Goal: Find specific page/section: Find specific page/section

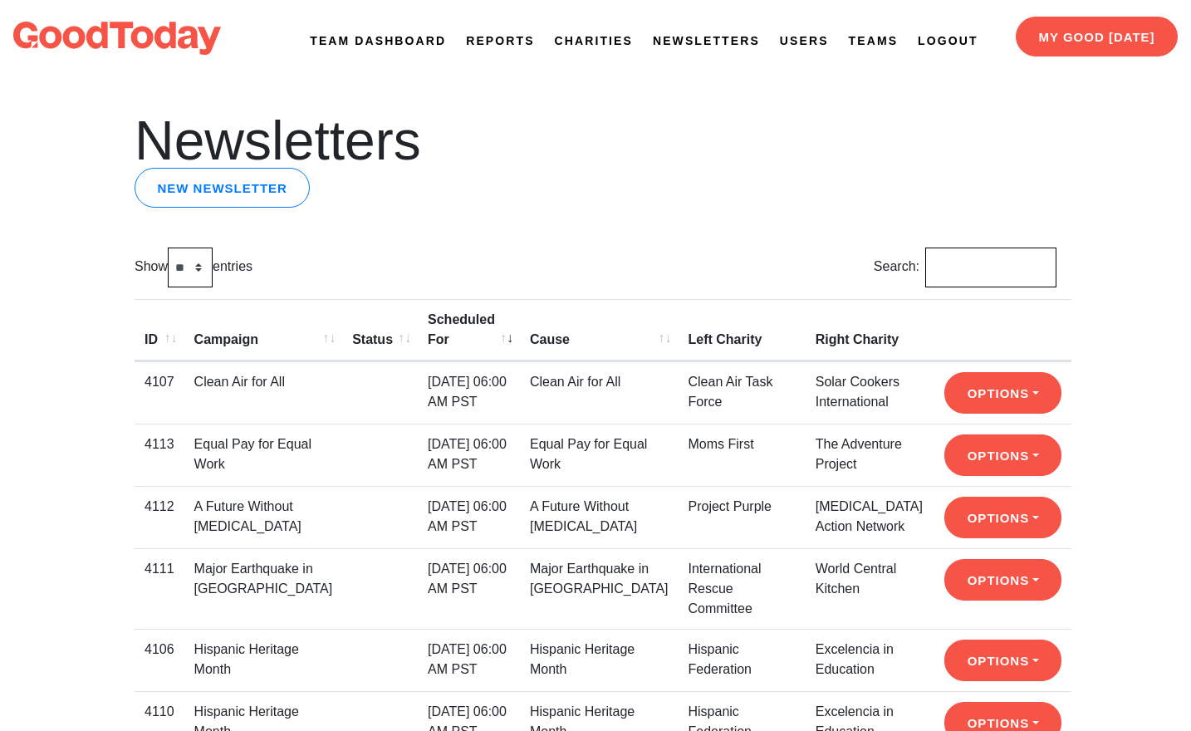
click at [691, 40] on link "Newsletters" at bounding box center [706, 40] width 107 height 17
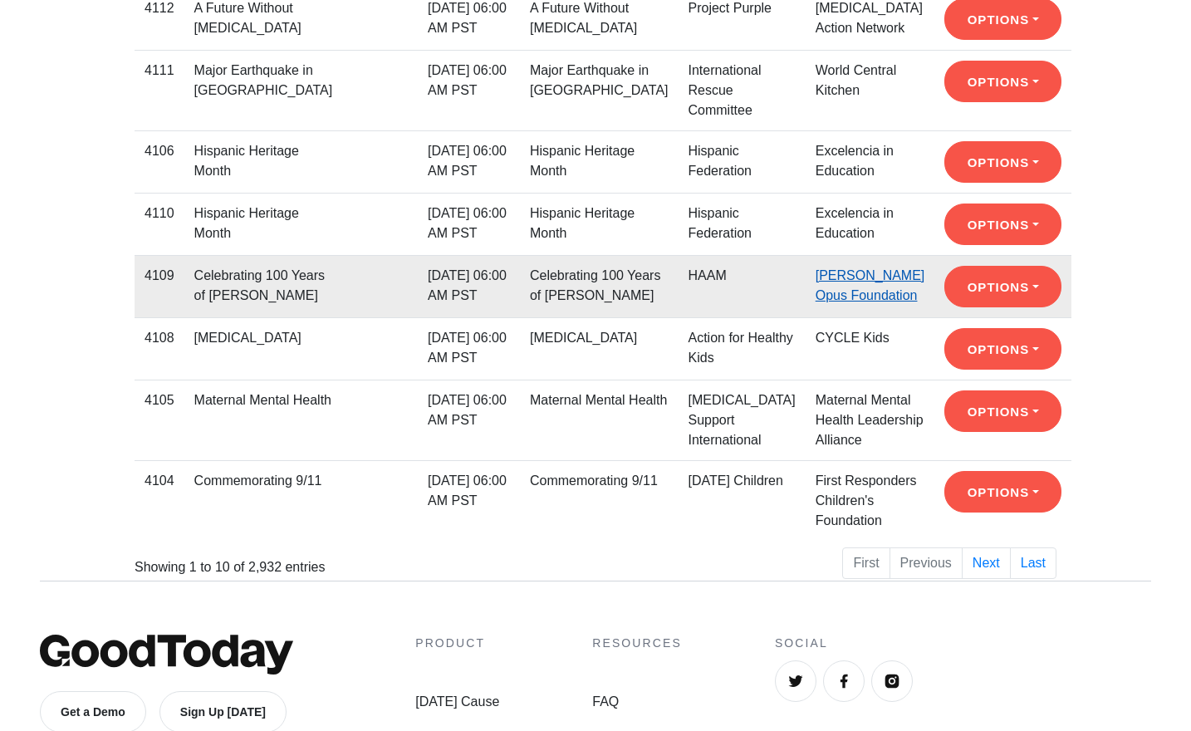
scroll to position [507, 0]
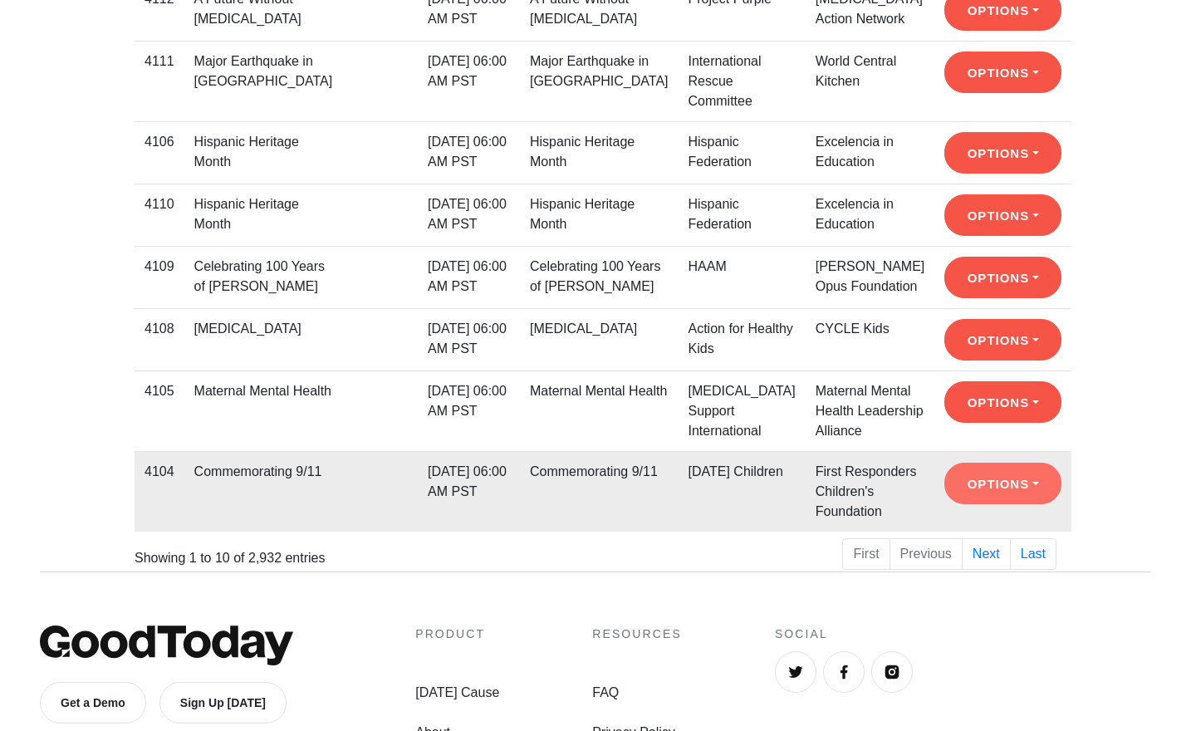
click at [968, 504] on button "Options" at bounding box center [1002, 484] width 117 height 42
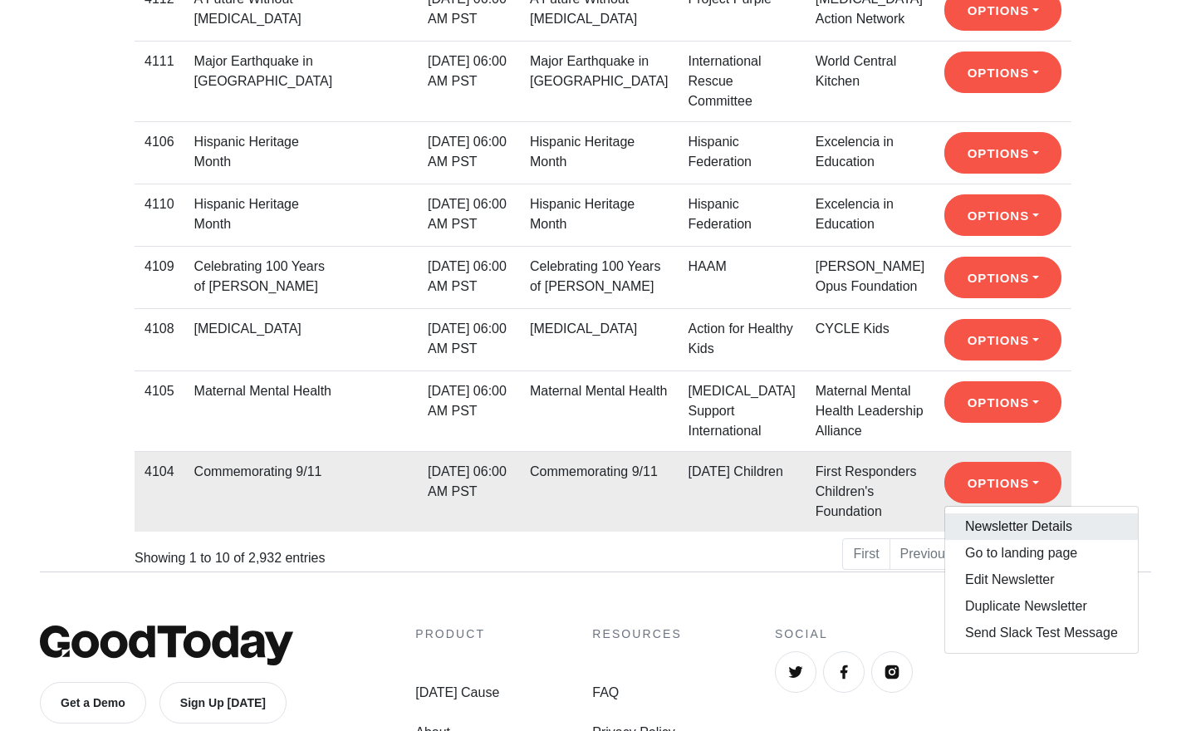
click at [971, 540] on link "Newsletter Details" at bounding box center [1041, 526] width 193 height 27
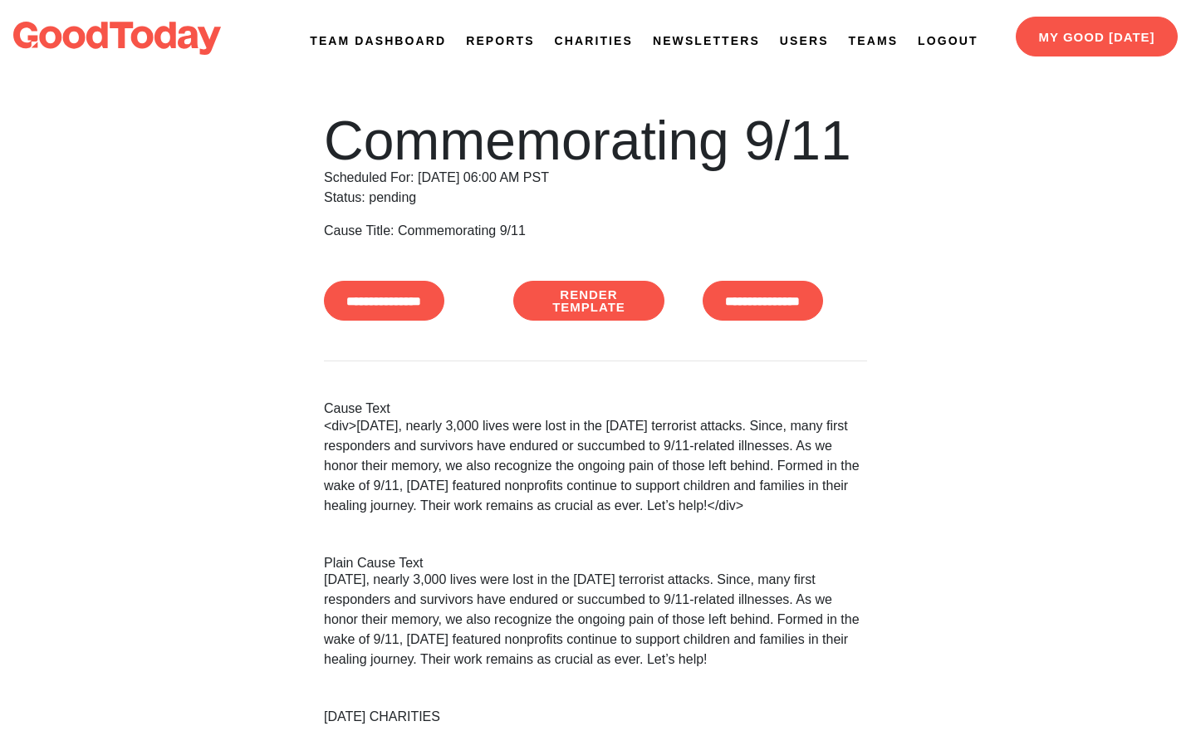
click at [703, 34] on link "Newsletters" at bounding box center [706, 40] width 107 height 17
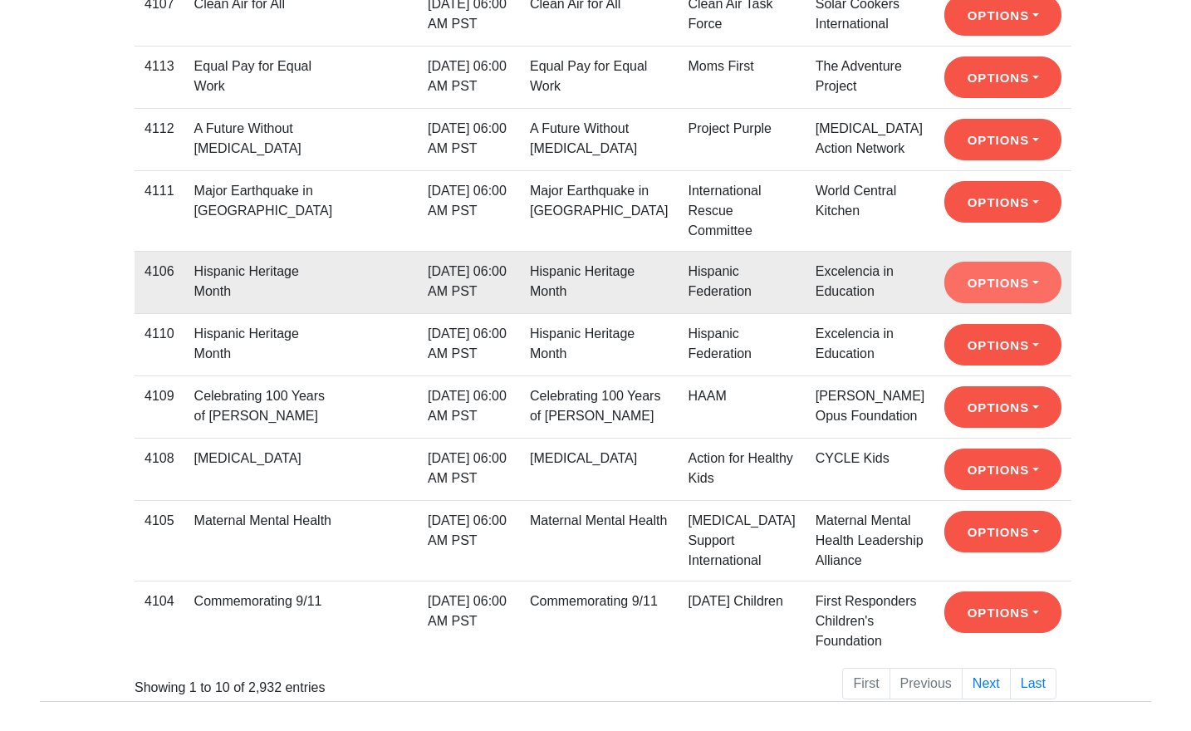
scroll to position [393, 0]
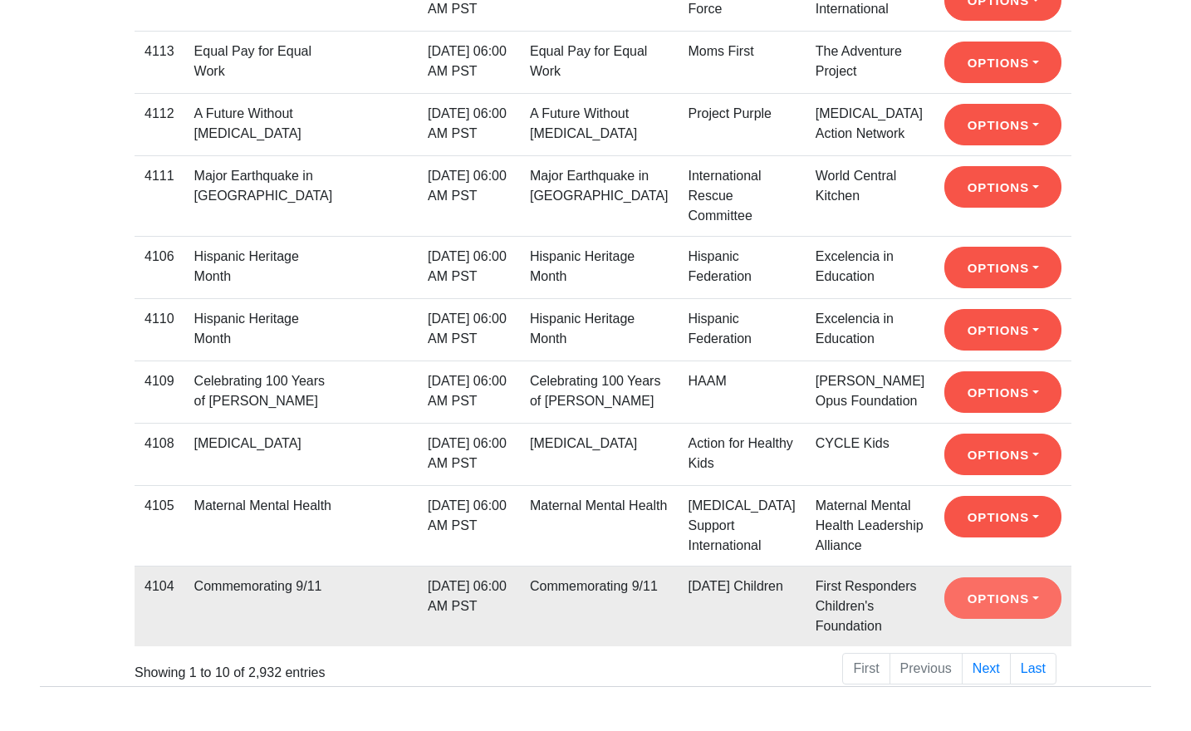
click at [961, 619] on button "Options" at bounding box center [1002, 598] width 117 height 42
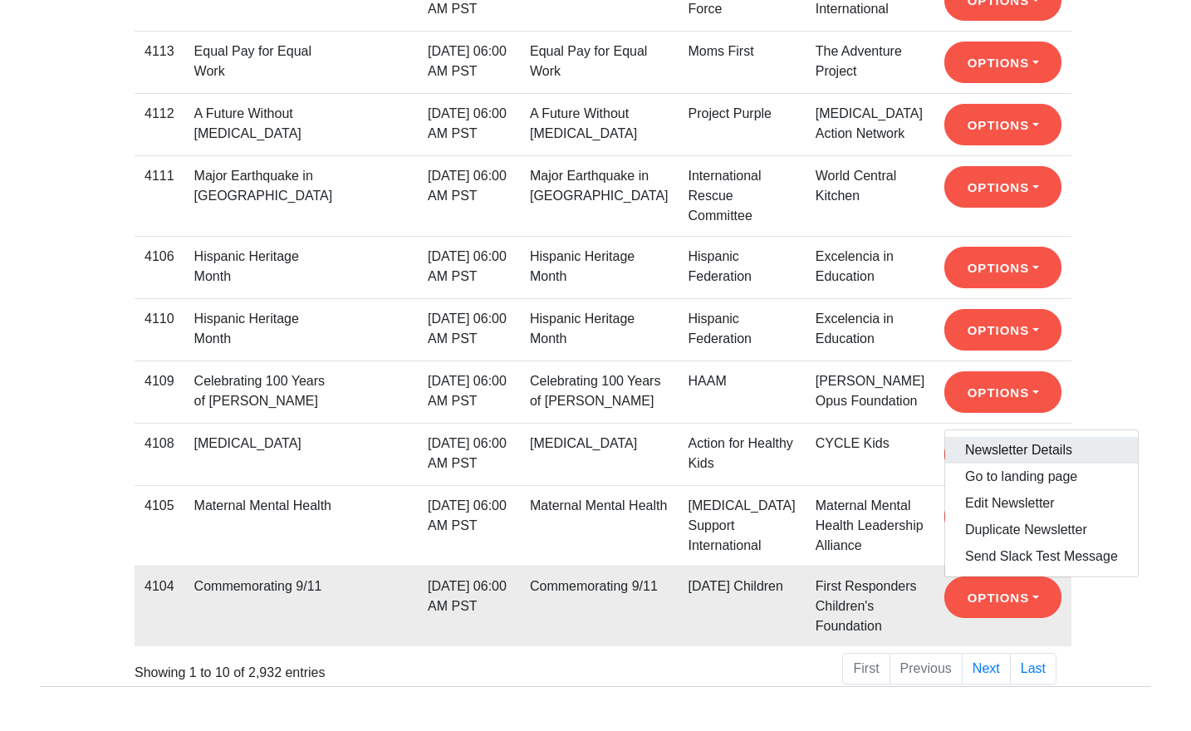
click at [977, 463] on link "Newsletter Details" at bounding box center [1041, 450] width 193 height 27
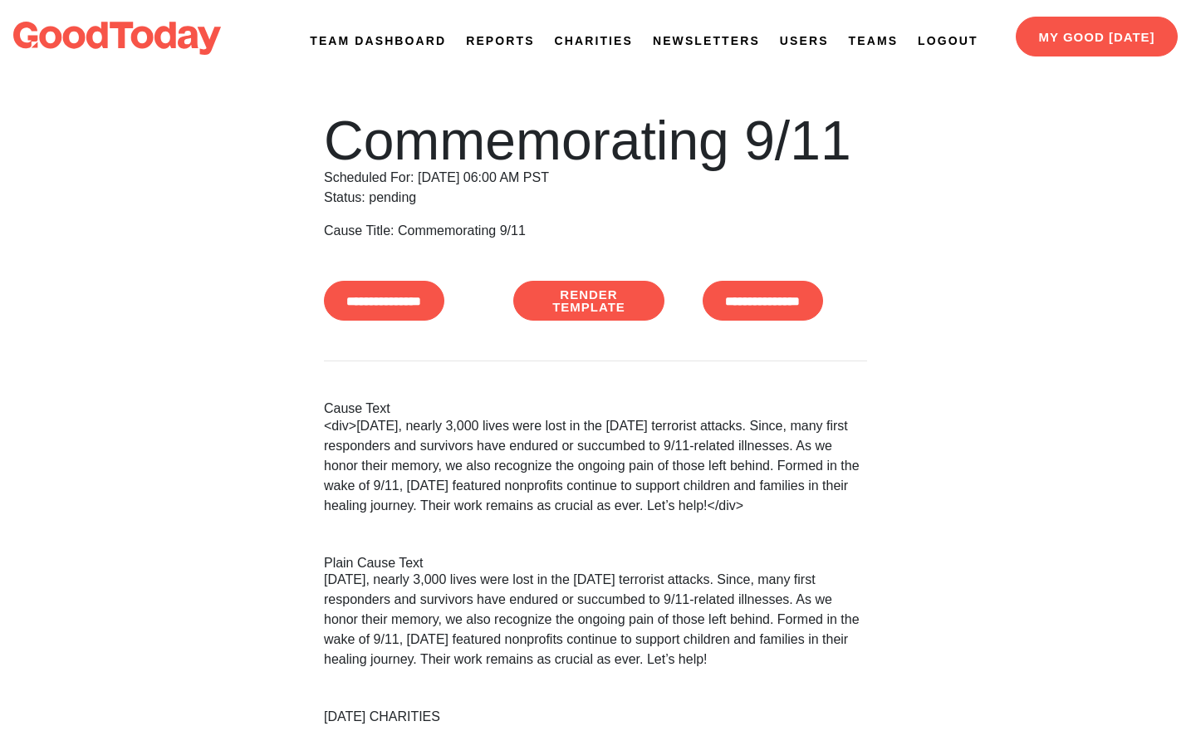
click at [711, 48] on link "Newsletters" at bounding box center [706, 40] width 107 height 17
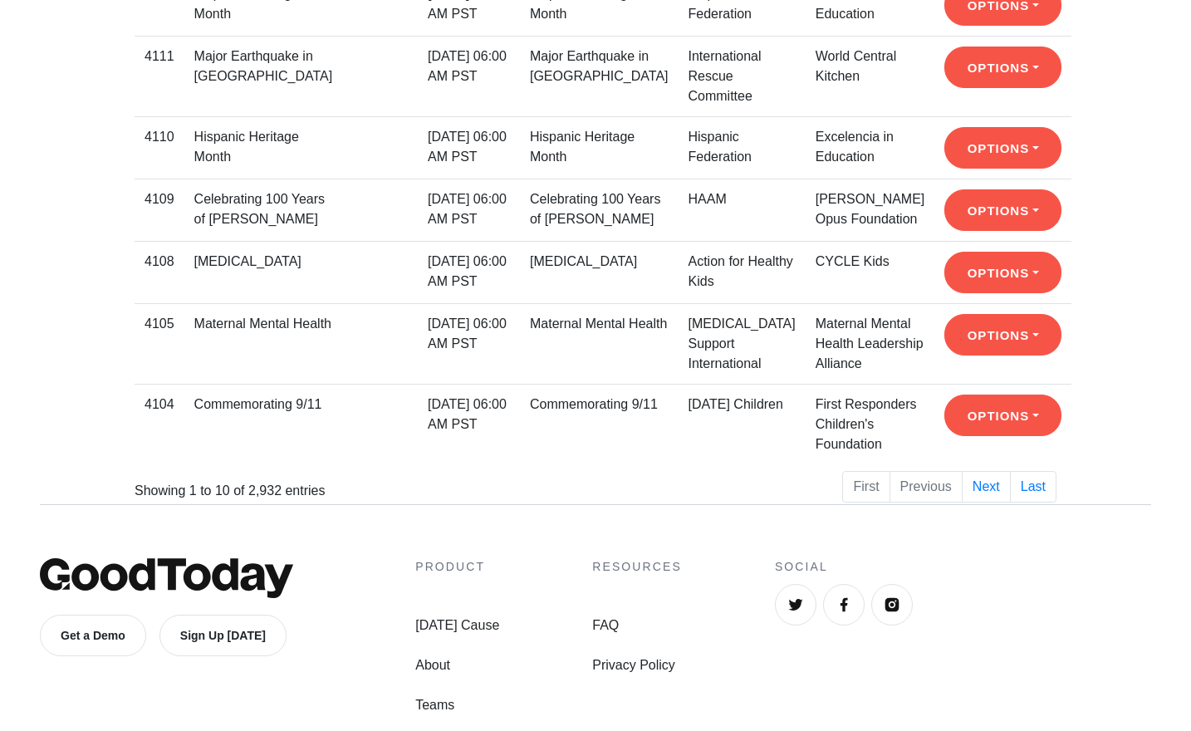
scroll to position [580, 0]
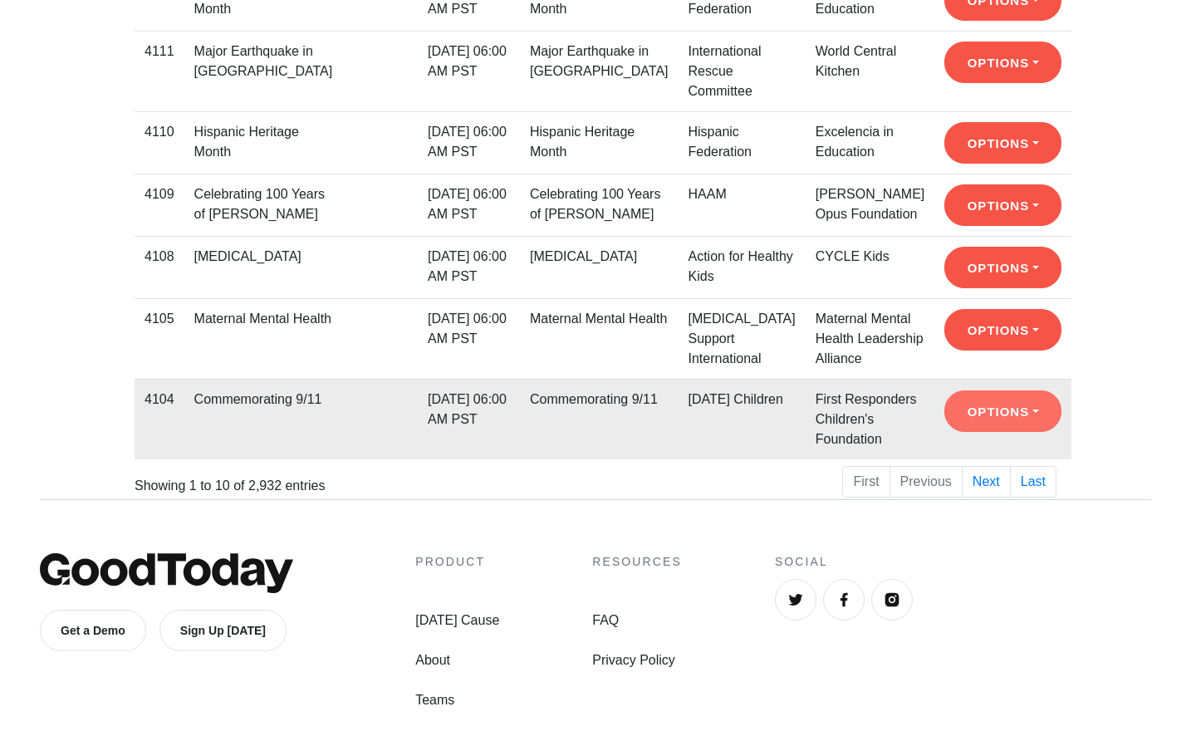
click at [957, 432] on button "Options" at bounding box center [1002, 411] width 117 height 42
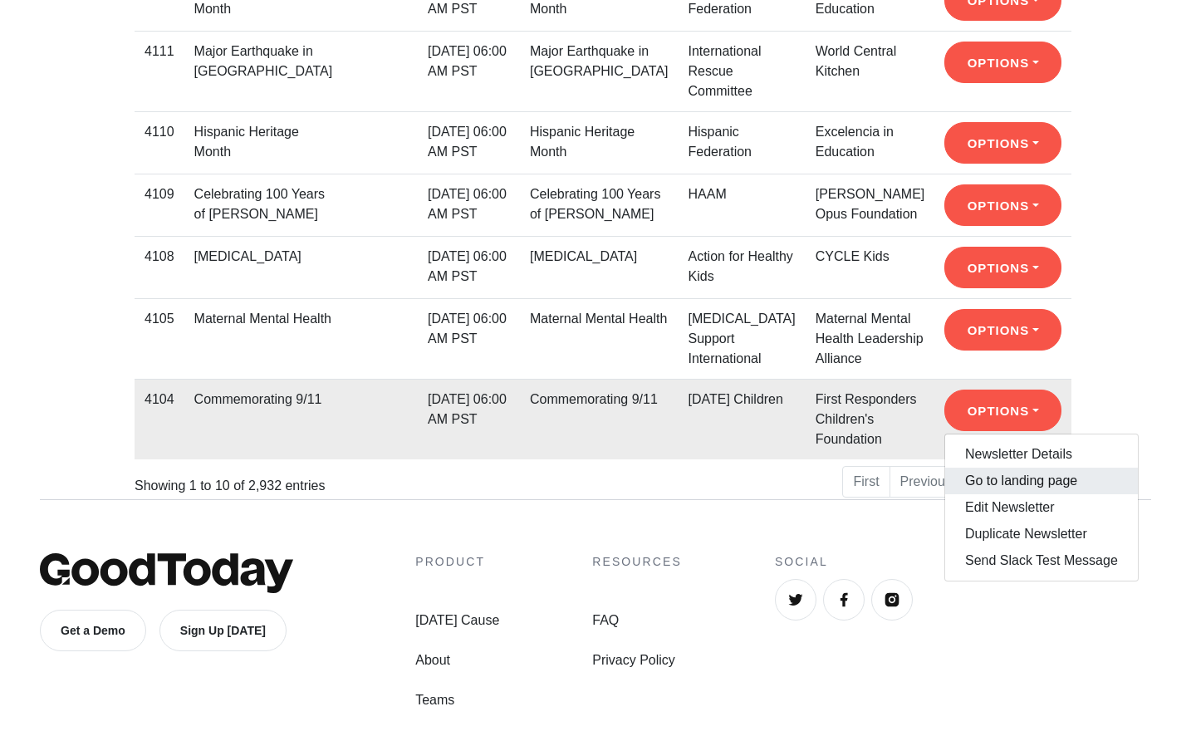
click at [971, 494] on link "Go to landing page" at bounding box center [1041, 481] width 193 height 27
